Goal: Task Accomplishment & Management: Use online tool/utility

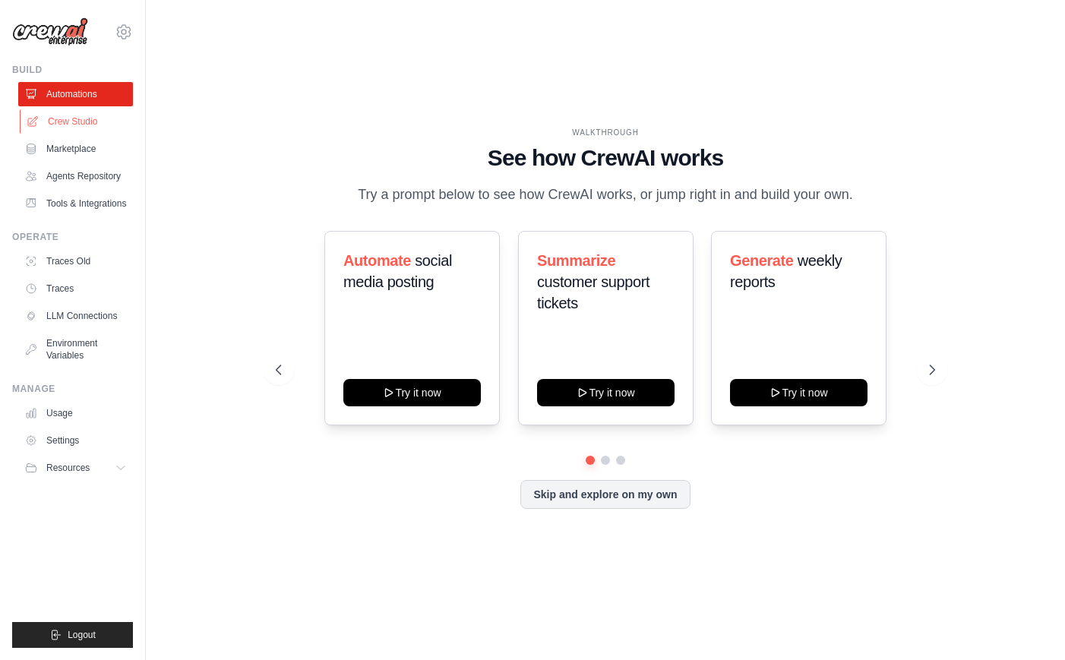
click at [71, 115] on link "Crew Studio" at bounding box center [77, 121] width 115 height 24
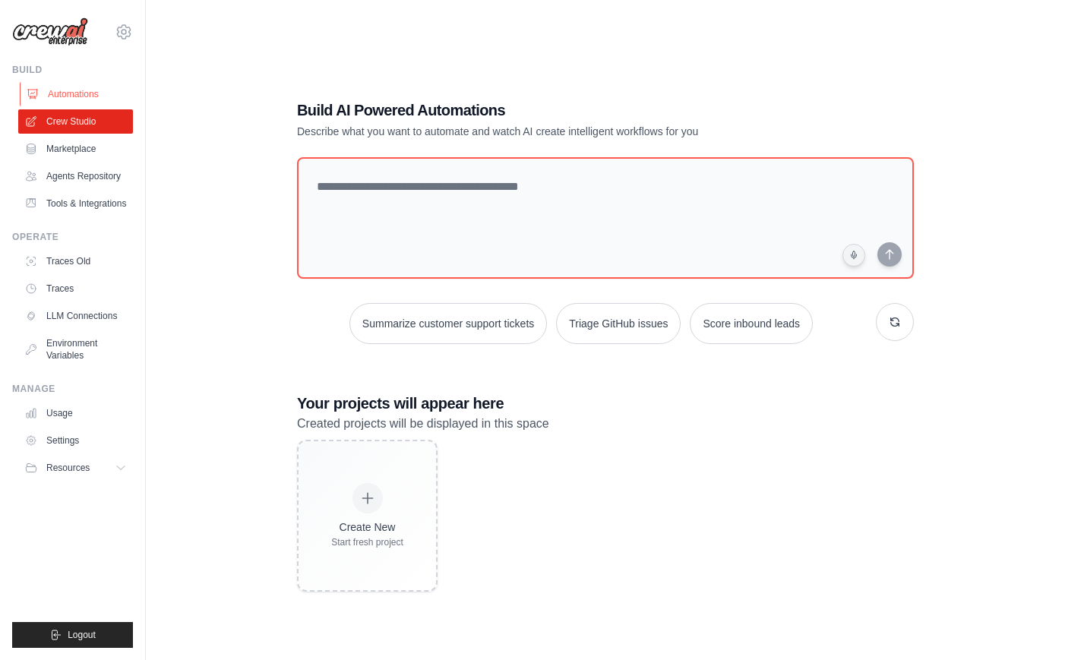
click at [68, 91] on link "Automations" at bounding box center [77, 94] width 115 height 24
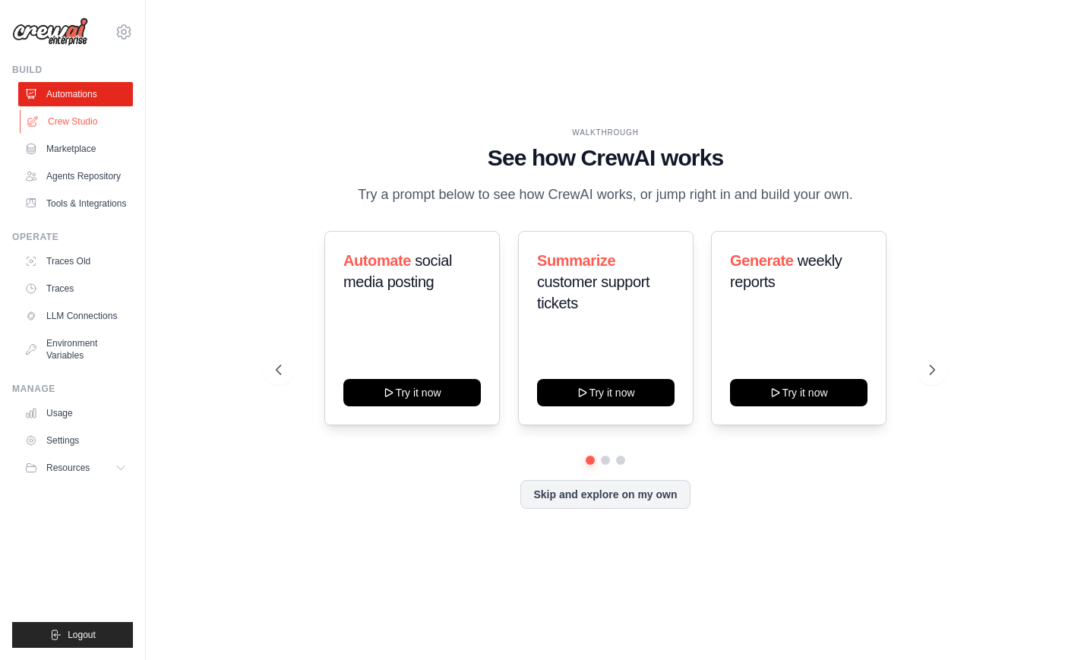
click at [88, 119] on link "Crew Studio" at bounding box center [77, 121] width 115 height 24
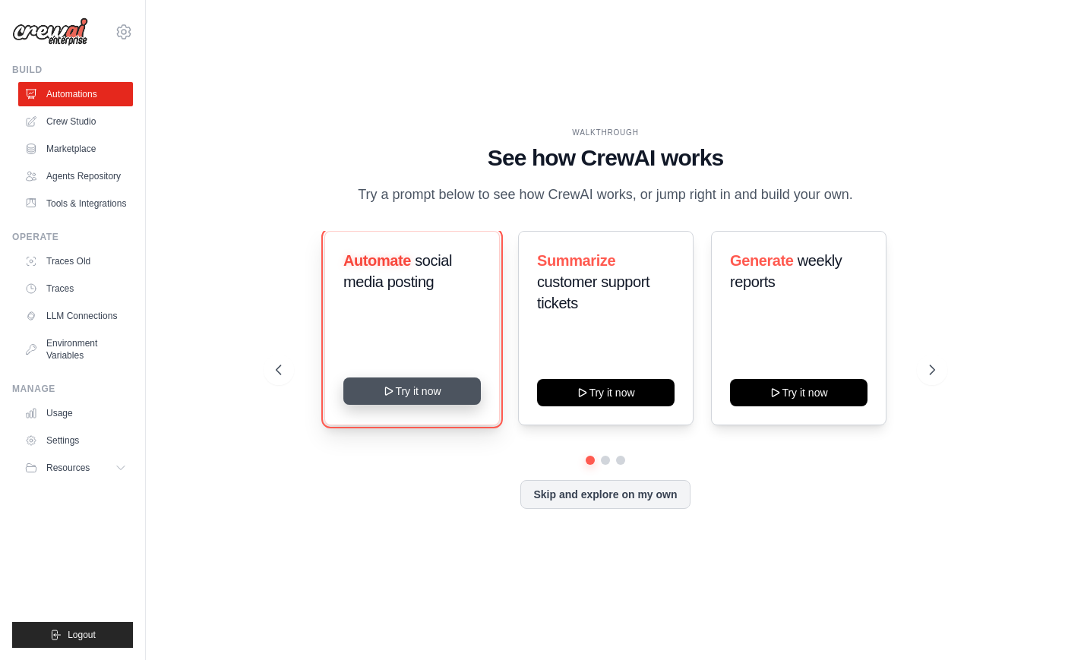
click at [394, 401] on button "Try it now" at bounding box center [412, 391] width 138 height 27
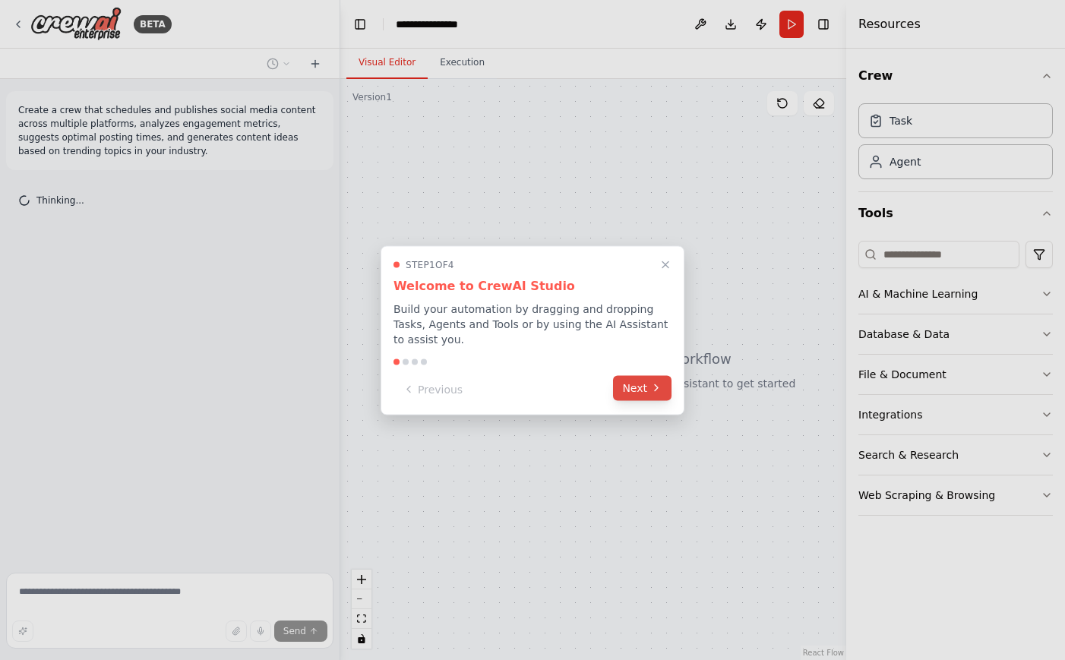
click at [645, 387] on button "Next" at bounding box center [642, 387] width 59 height 25
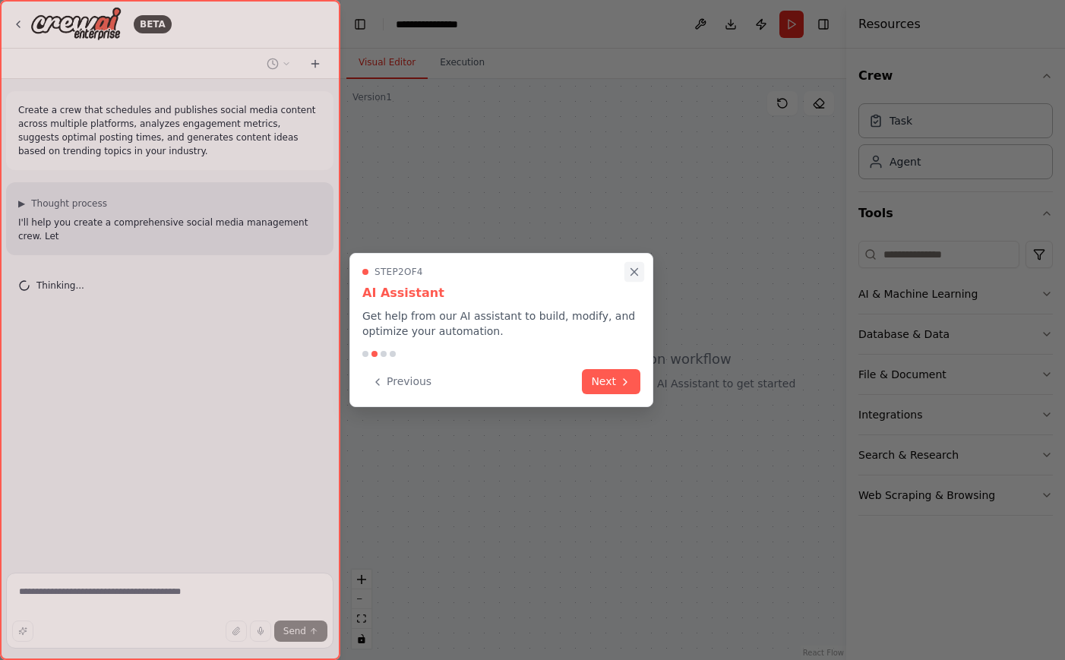
click at [631, 271] on icon "Close walkthrough" at bounding box center [635, 272] width 14 height 14
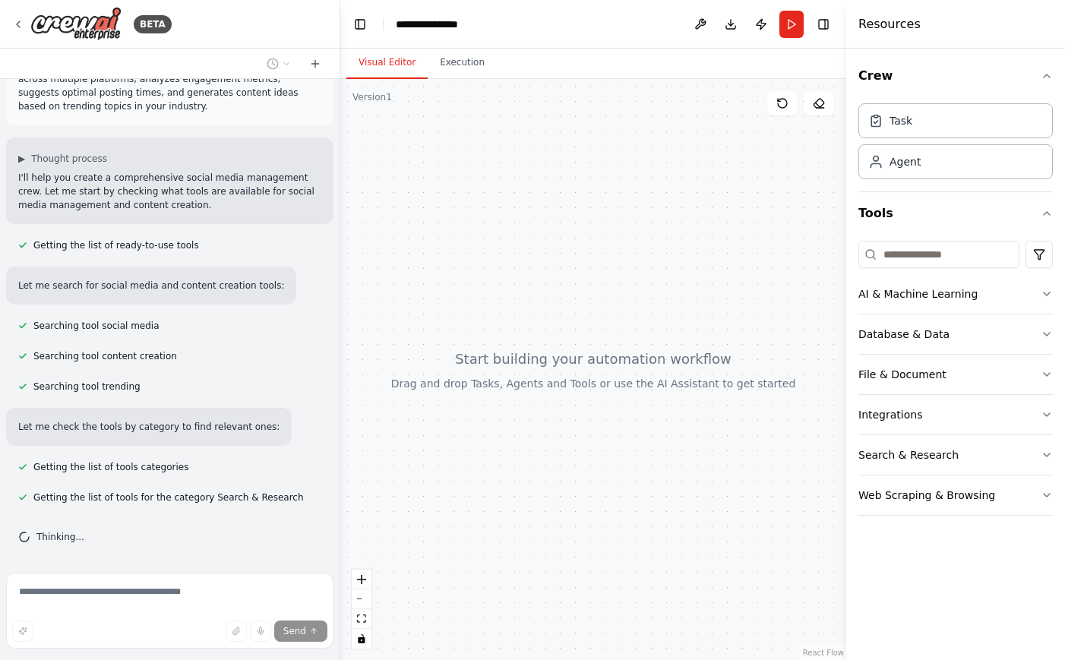
scroll to position [75, 0]
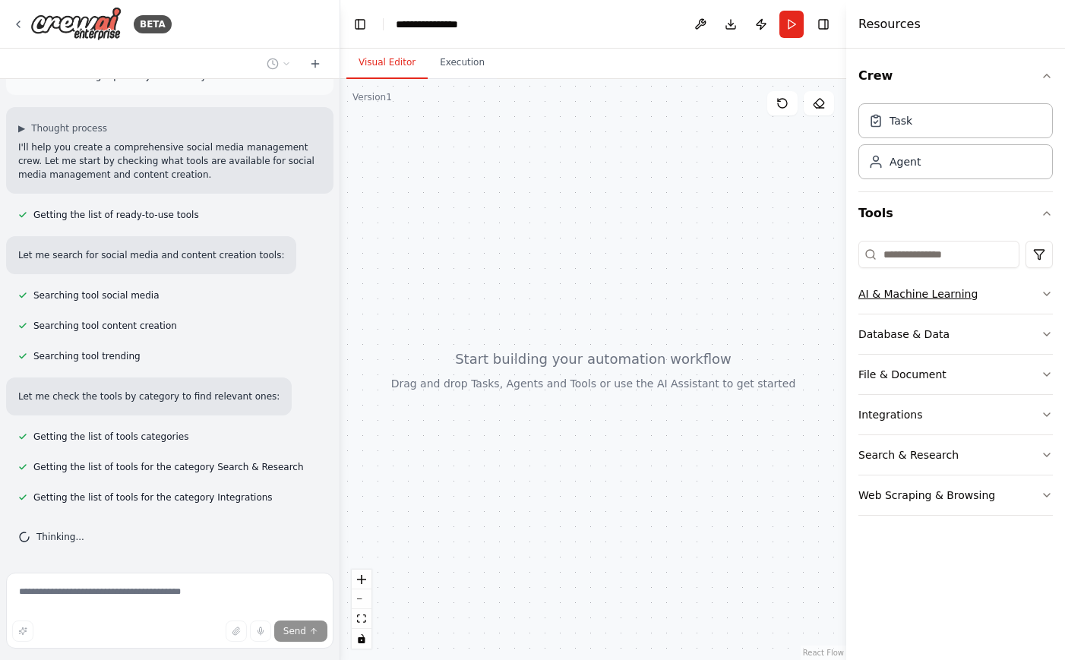
click at [970, 296] on button "AI & Machine Learning" at bounding box center [956, 294] width 195 height 40
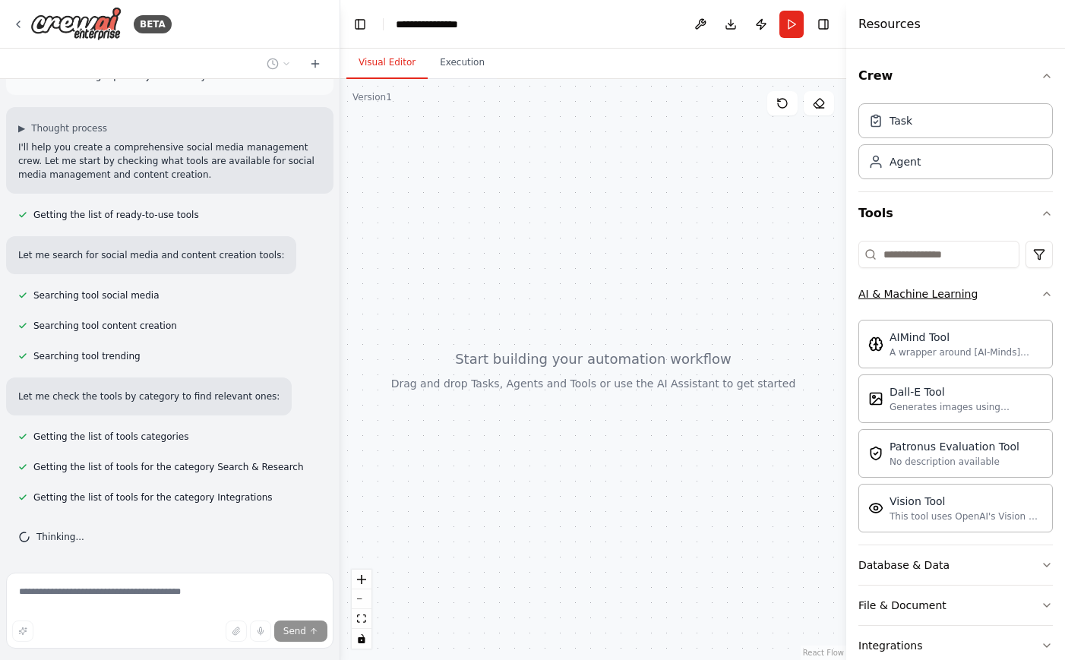
click at [970, 296] on div "AI & Machine Learning" at bounding box center [918, 293] width 119 height 15
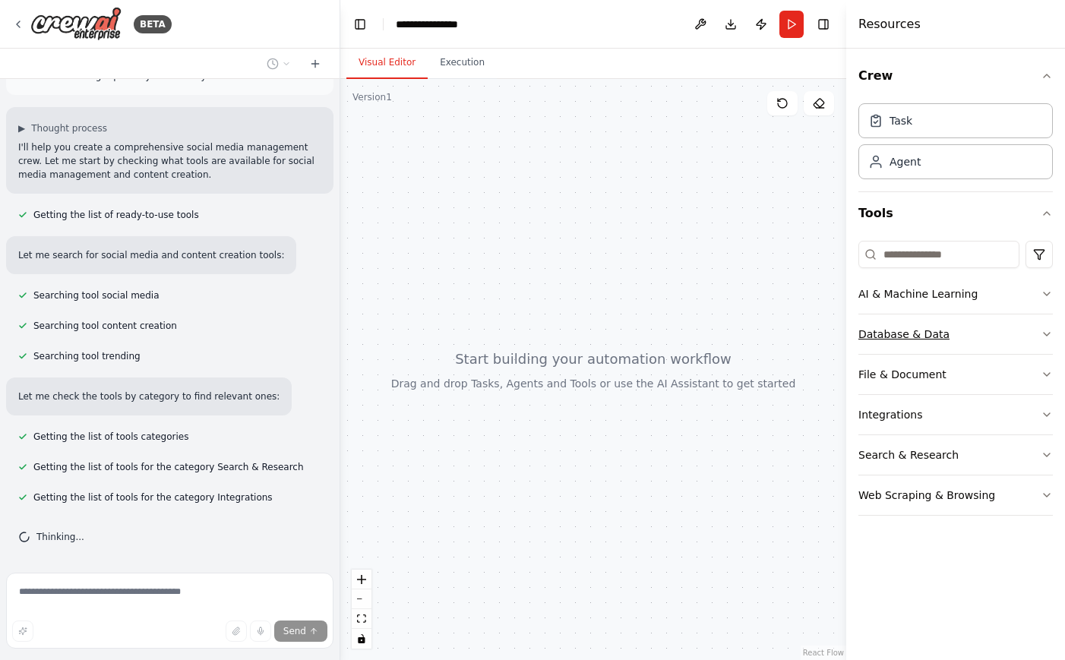
click at [969, 338] on button "Database & Data" at bounding box center [956, 335] width 195 height 40
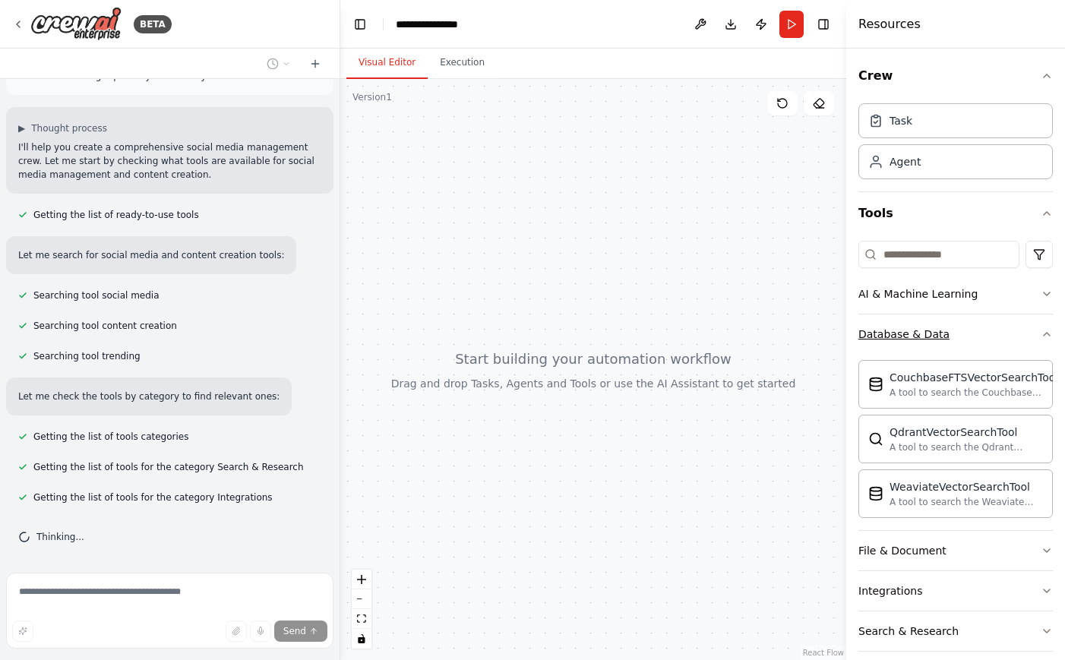
drag, startPoint x: 969, startPoint y: 337, endPoint x: 957, endPoint y: 334, distance: 12.0
click at [969, 338] on button "Database & Data" at bounding box center [956, 335] width 195 height 40
